Goal: Information Seeking & Learning: Understand process/instructions

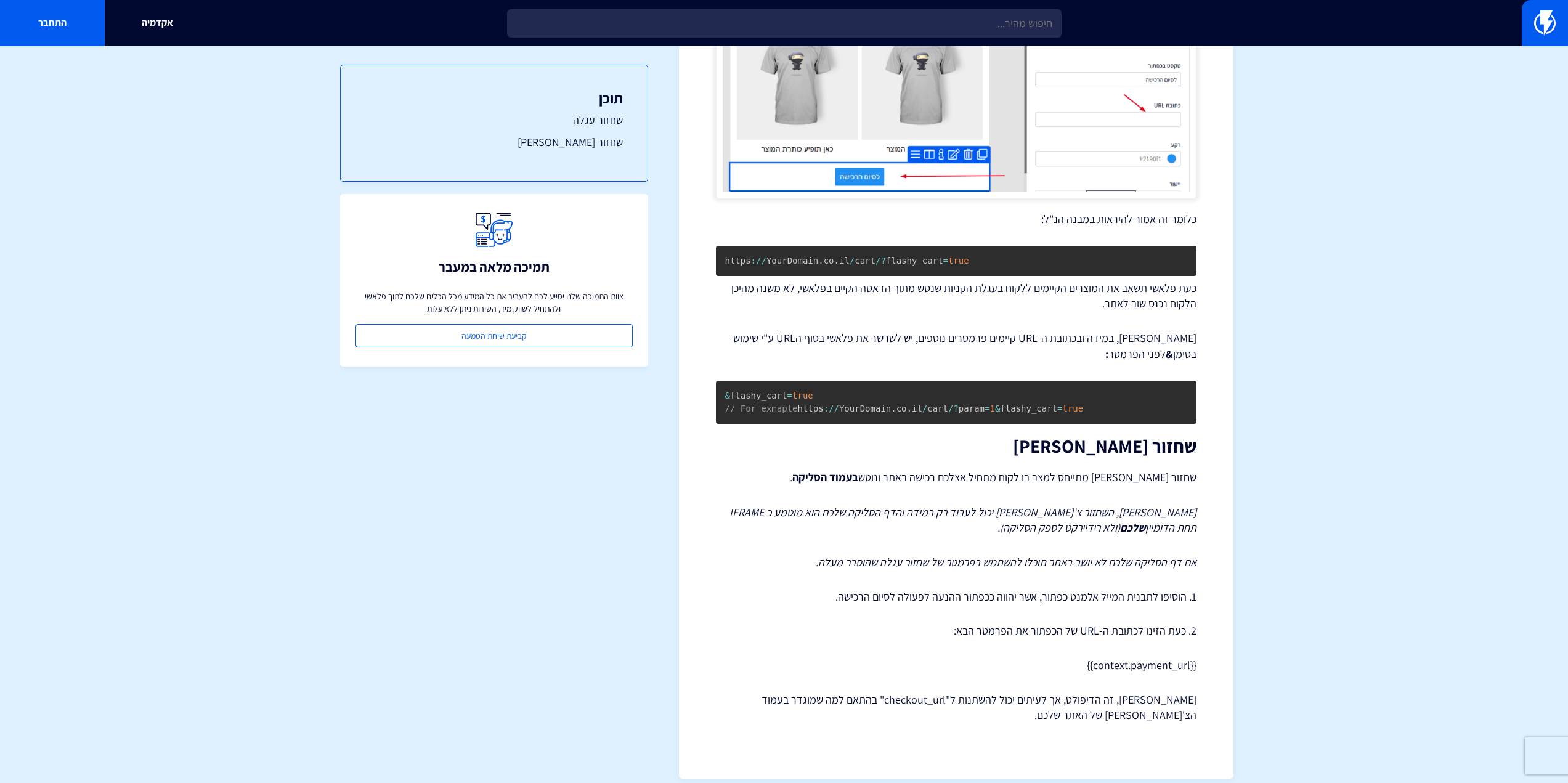
click at [1161, 657] on p "{{context.payment_url}}" at bounding box center [955, 665] width 480 height 16
copy div "{{context.payment_url}}"
click at [1362, 269] on section "מרכז תמיכה תבניות דיוור אלקטרוני קישורי שחזור עגלה וצ'[PERSON_NAME] – WooCommer…" at bounding box center [784, 150] width 1568 height 1294
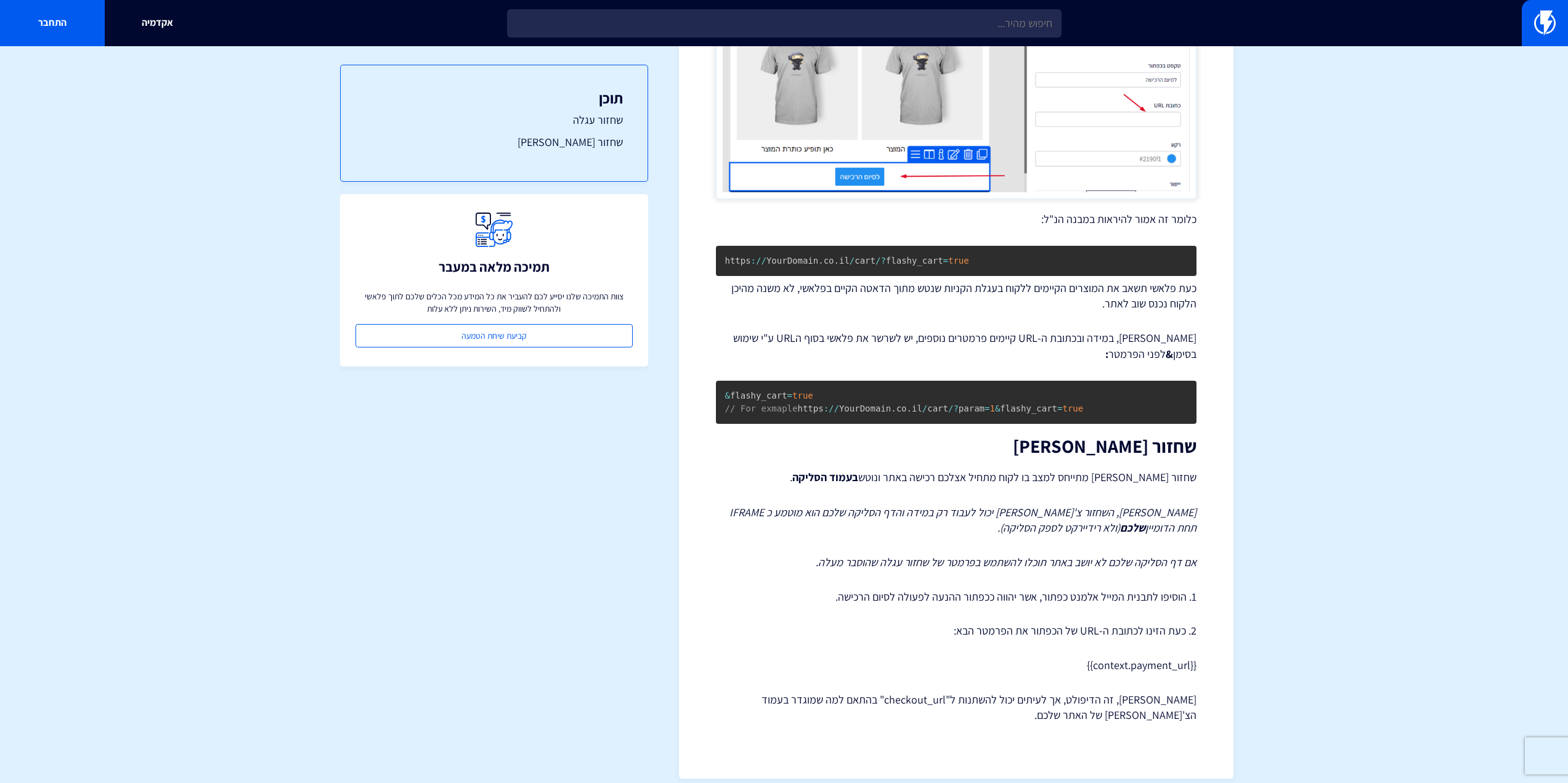
scroll to position [297, 0]
